Goal: Find specific page/section: Find specific page/section

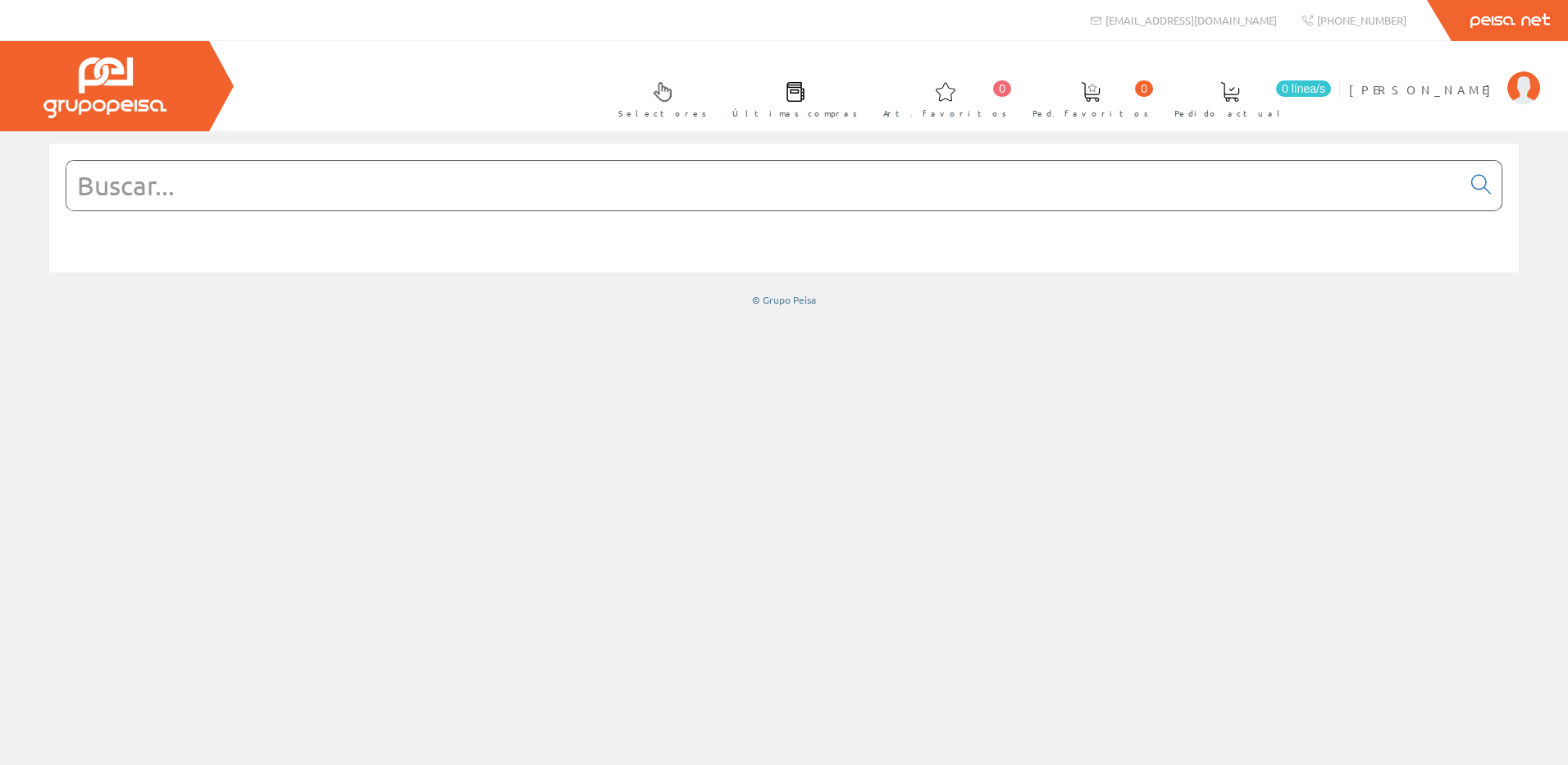
paste input "NSYCRN1212300D"
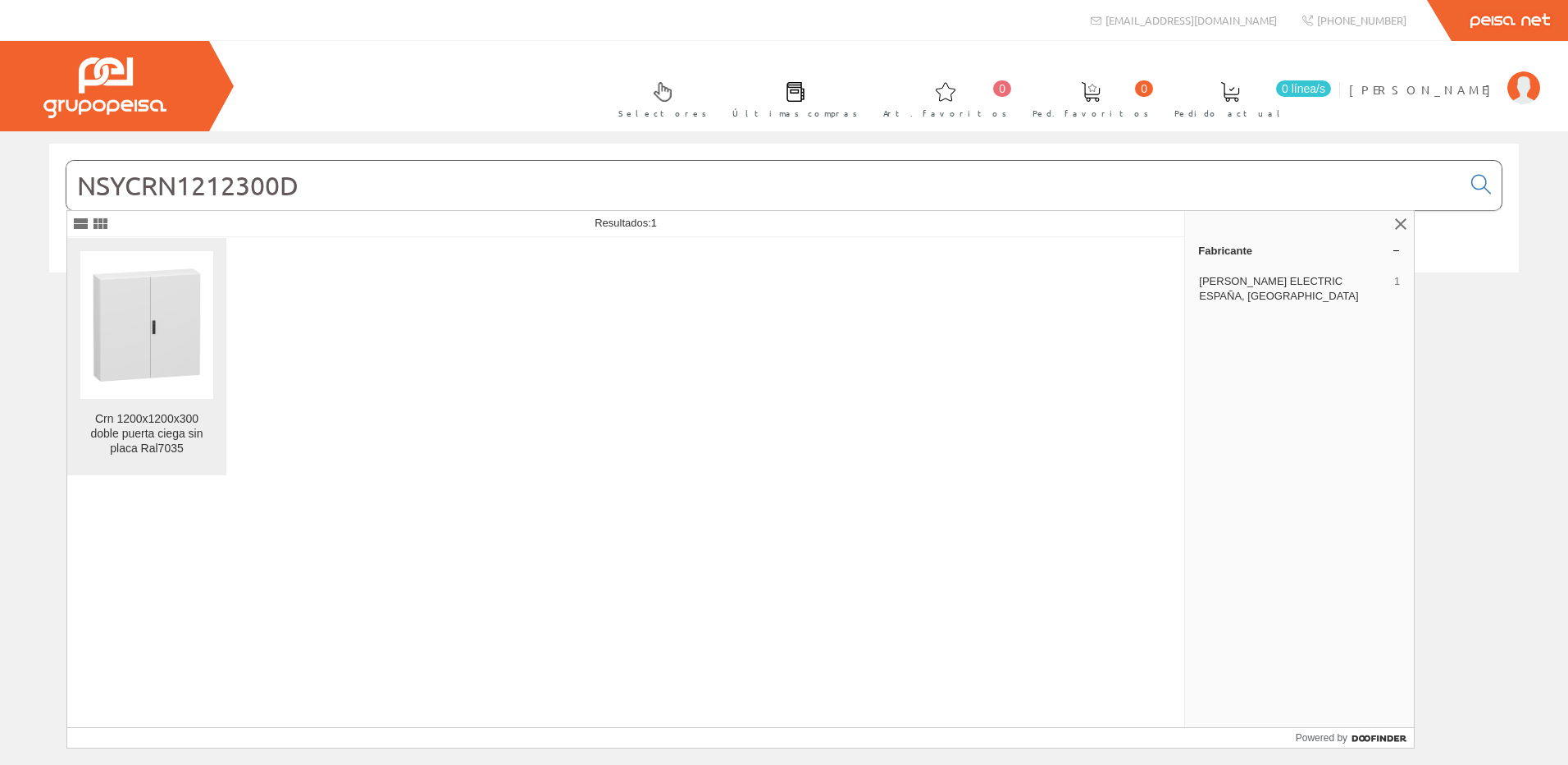
type input "NSYCRN1212300D"
click at [184, 361] on img at bounding box center [146, 324] width 132 height 133
